Goal: Find specific page/section: Find specific page/section

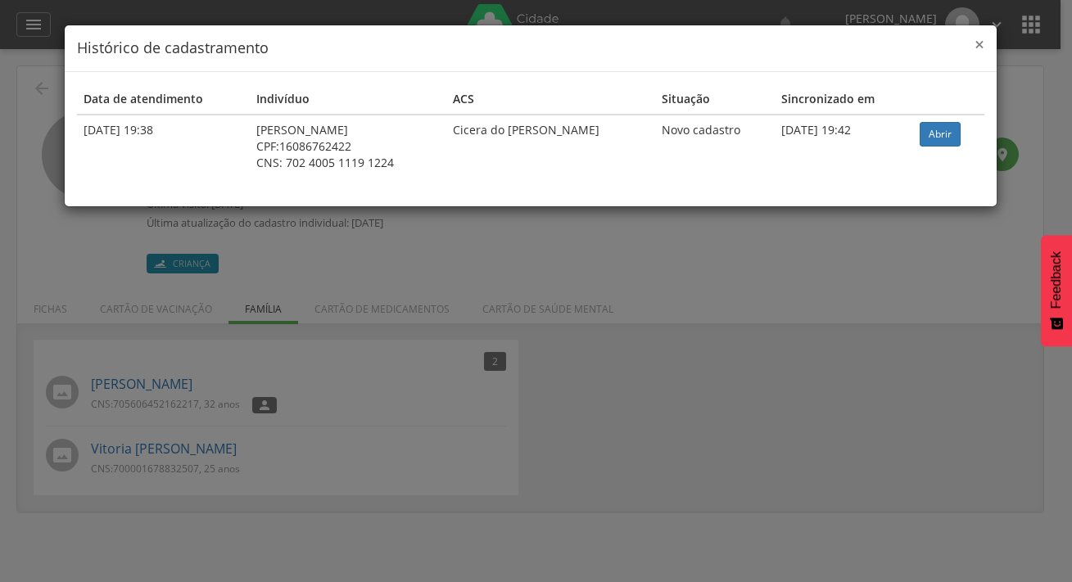
click at [975, 48] on span "×" at bounding box center [980, 44] width 10 height 23
click at [971, 46] on h4 "Histórico de cadastramento" at bounding box center [531, 48] width 908 height 21
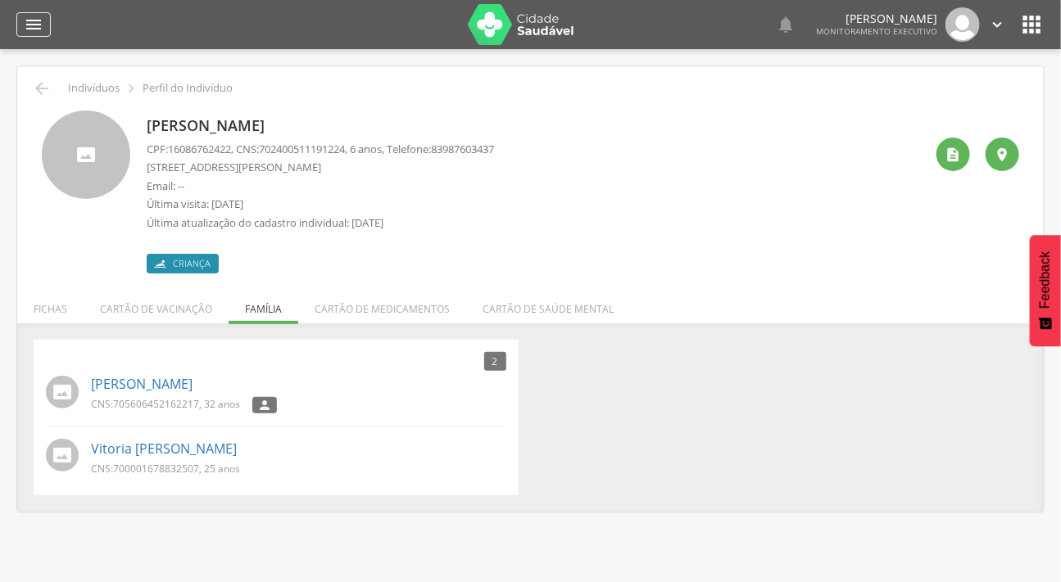
click at [34, 13] on div "" at bounding box center [33, 24] width 34 height 25
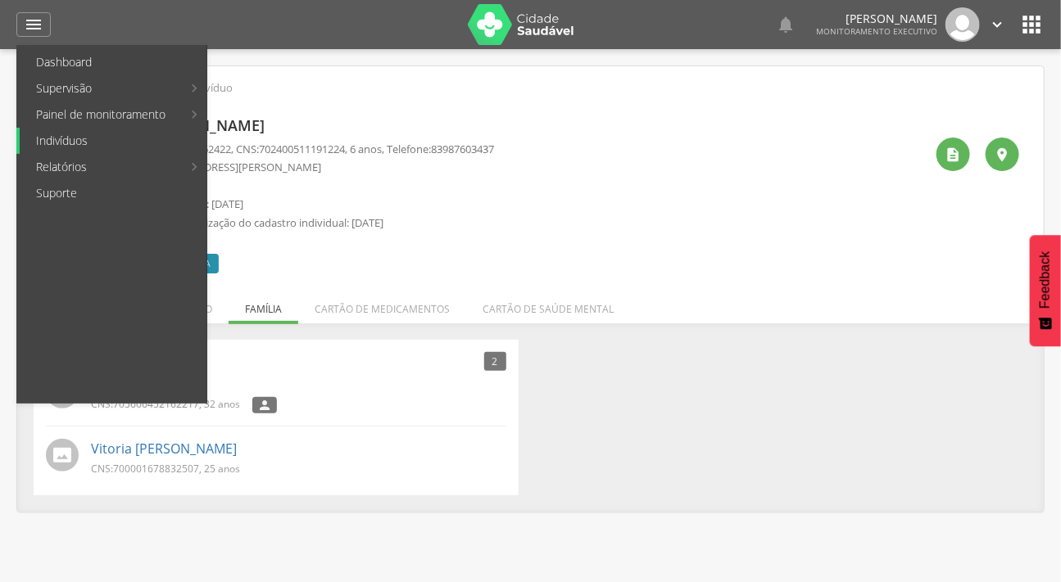
click at [88, 143] on link "Indivíduos" at bounding box center [113, 141] width 187 height 26
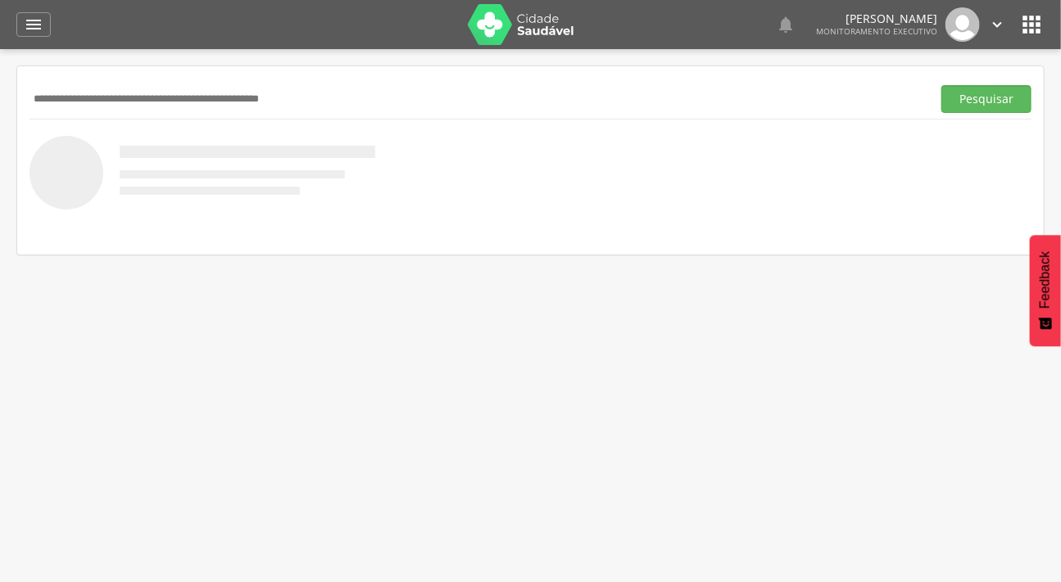
click at [115, 91] on input "text" at bounding box center [476, 99] width 895 height 28
click at [116, 90] on input "text" at bounding box center [476, 99] width 895 height 28
type input "**********"
click at [941, 85] on button "Pesquisar" at bounding box center [986, 99] width 90 height 28
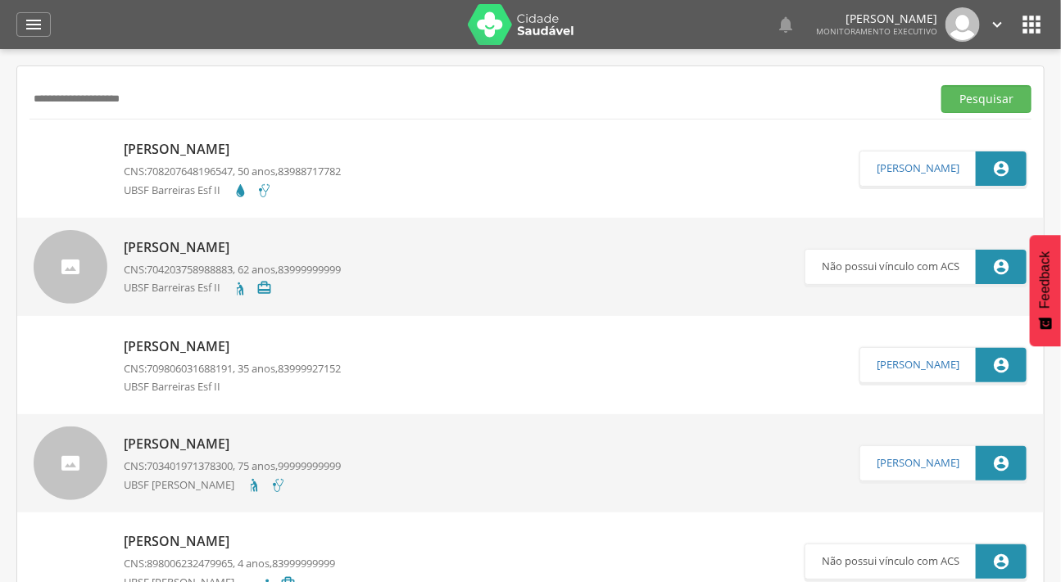
click at [34, 141] on img at bounding box center [34, 141] width 0 height 0
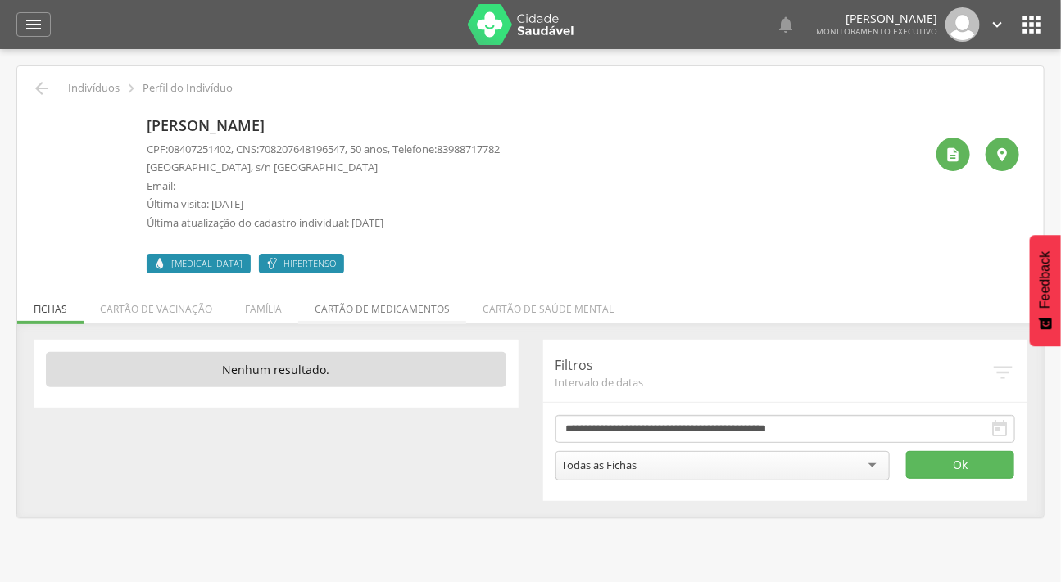
click at [363, 306] on li "Cartão de medicamentos" at bounding box center [382, 305] width 168 height 38
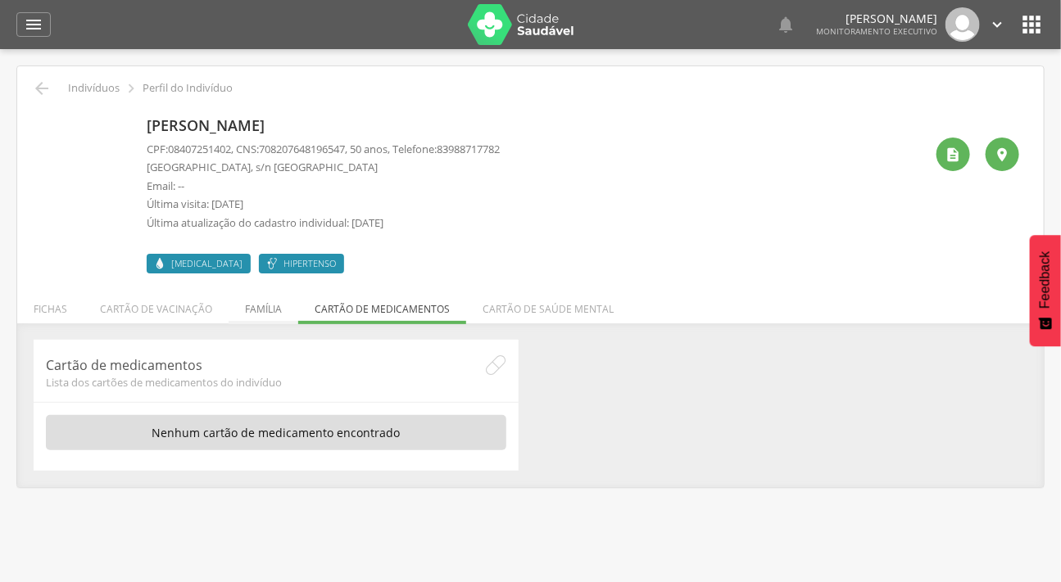
click at [256, 304] on li "Família" at bounding box center [264, 305] width 70 height 38
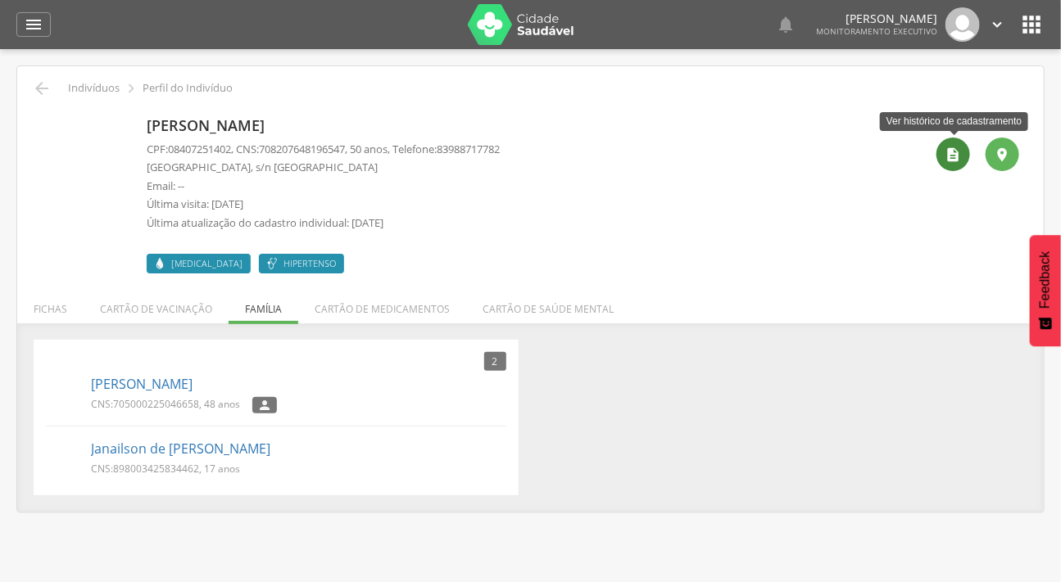
click at [946, 150] on icon "" at bounding box center [953, 155] width 16 height 16
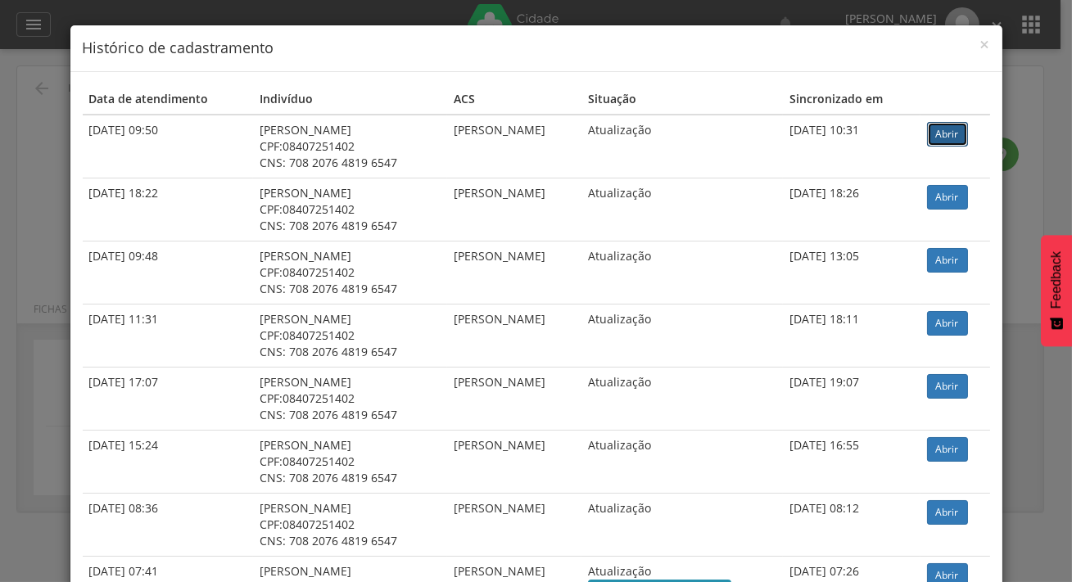
click at [958, 128] on link "Abrir" at bounding box center [947, 134] width 41 height 25
click at [983, 40] on span "×" at bounding box center [986, 44] width 10 height 23
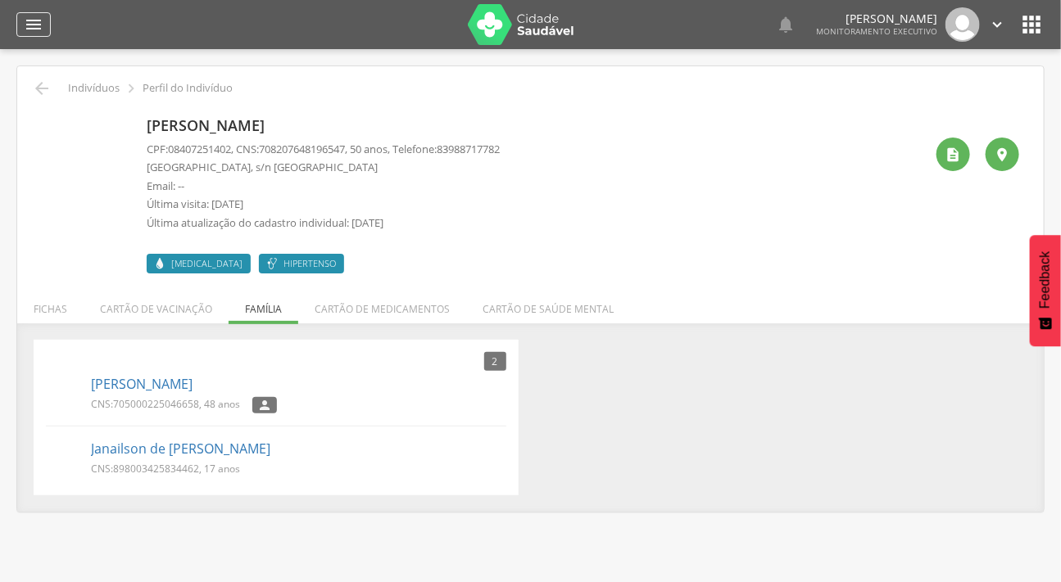
click at [38, 21] on icon "" at bounding box center [34, 25] width 20 height 20
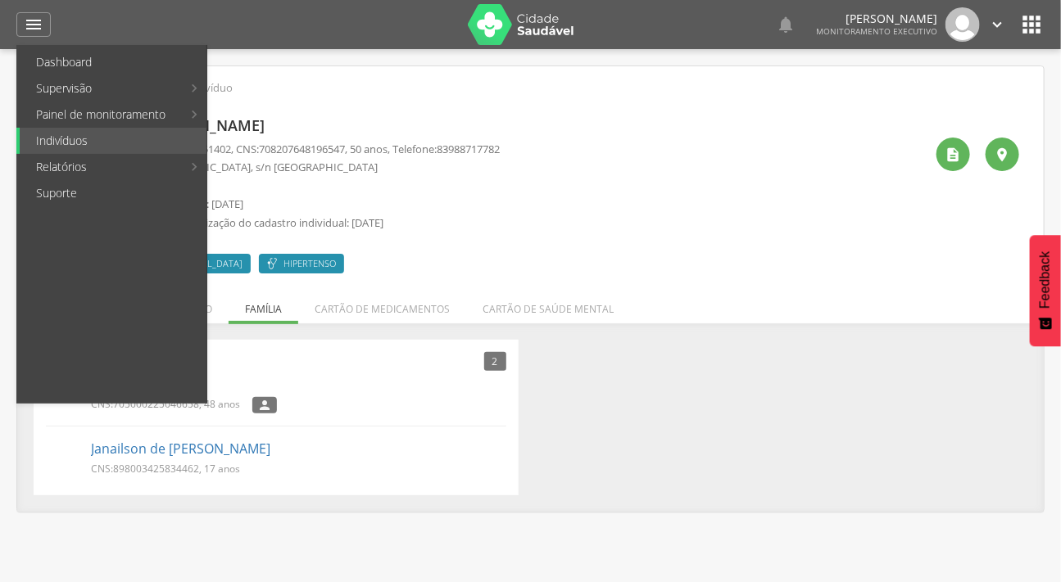
click at [437, 112] on div "[PERSON_NAME] CPF: 08407251402 , CNS: [PHONE_NUMBER] , 50 anos, Telefone: 83988…" at bounding box center [323, 192] width 353 height 163
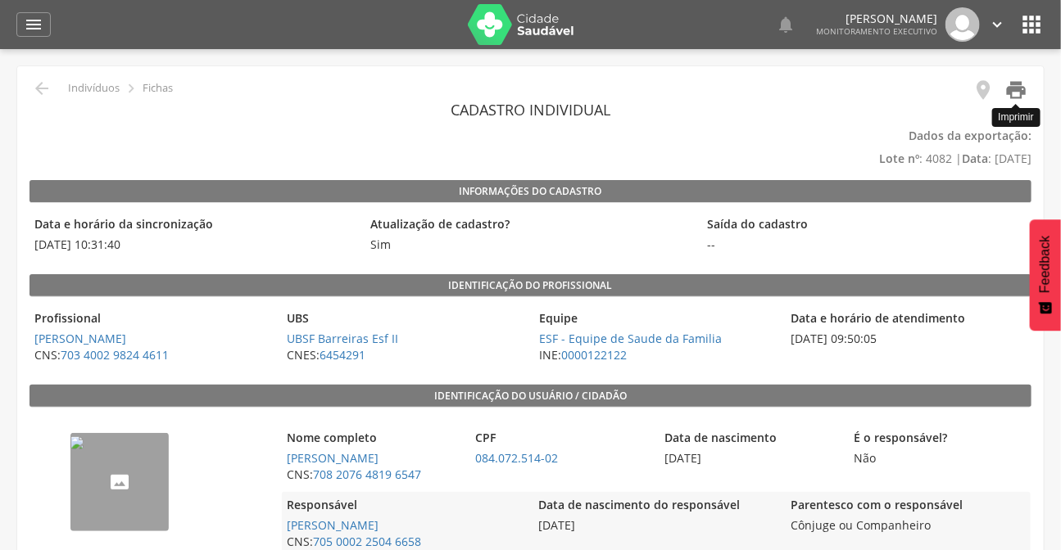
click at [1007, 82] on icon "" at bounding box center [1015, 90] width 23 height 23
